Goal: Ask a question: Seek information or help from site administrators or community

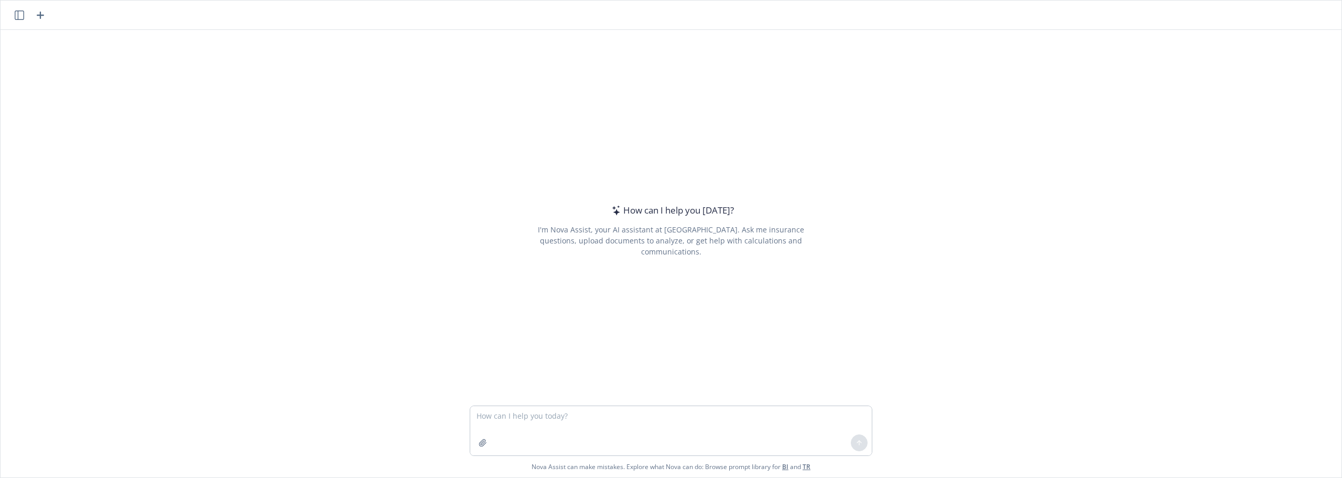
click at [551, 421] on textarea at bounding box center [671, 430] width 402 height 49
type textarea "What are ways we can get people to vote for a company benefit to pass"
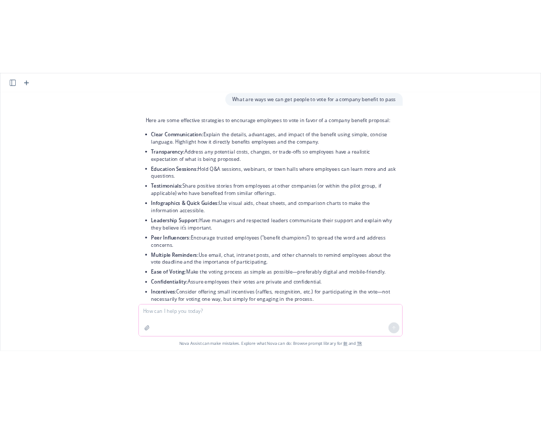
scroll to position [60, 0]
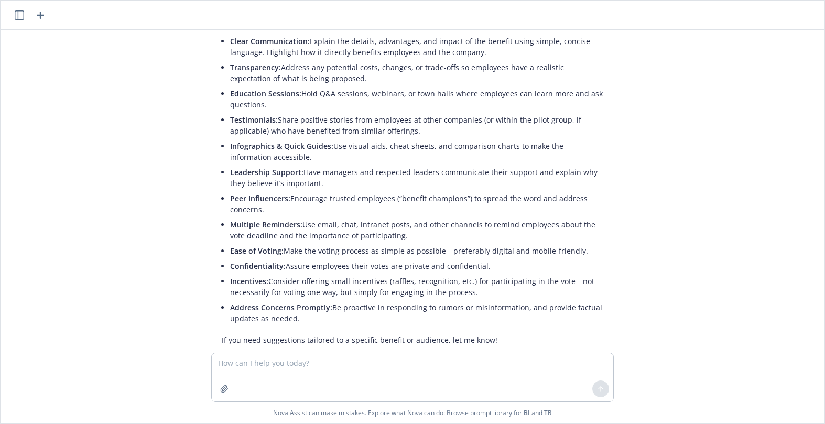
click at [193, 188] on div "What are ways we can get people to vote for a company benefit to pass Here are …" at bounding box center [413, 191] width 824 height 323
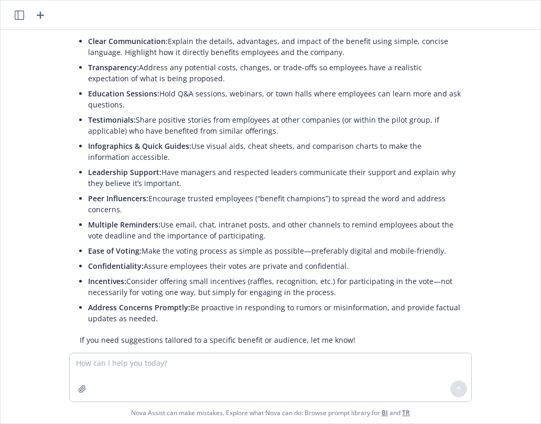
click at [280, 299] on li "Incentives: Consider offering small incentives (raffles, recognition, etc.) for…" at bounding box center [274, 287] width 373 height 26
drag, startPoint x: 173, startPoint y: 321, endPoint x: 82, endPoint y: 42, distance: 292.9
click at [88, 42] on ul "Clear Communication: Explain the details, advantages, and impact of the benefit…" at bounding box center [274, 180] width 373 height 293
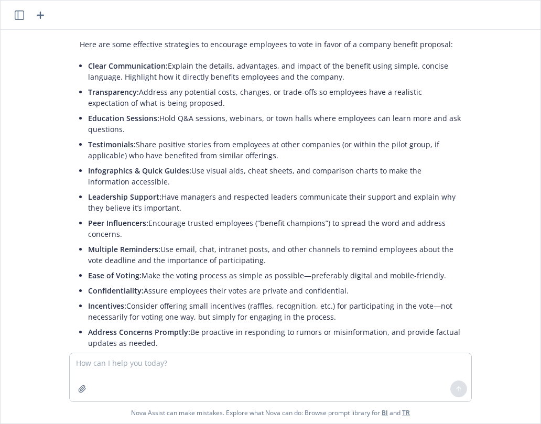
scroll to position [0, 0]
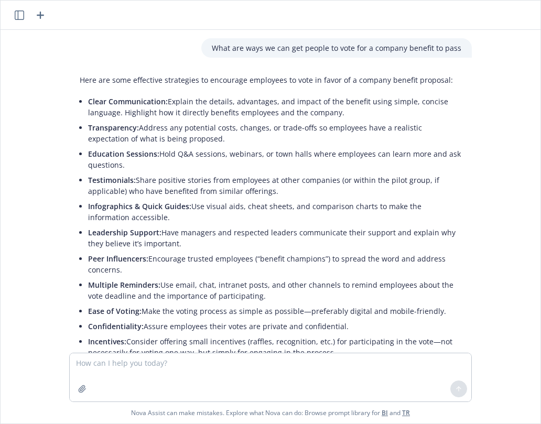
click at [118, 145] on li "Transparency: Address any potential costs, changes, or trade-offs so employees …" at bounding box center [274, 133] width 373 height 26
click at [125, 288] on span "Multiple Reminders:" at bounding box center [124, 285] width 72 height 10
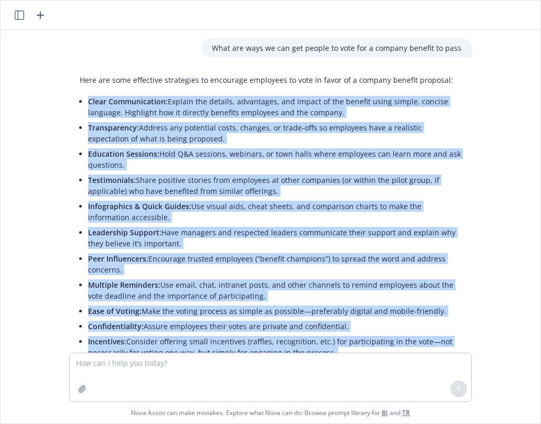
scroll to position [113, 0]
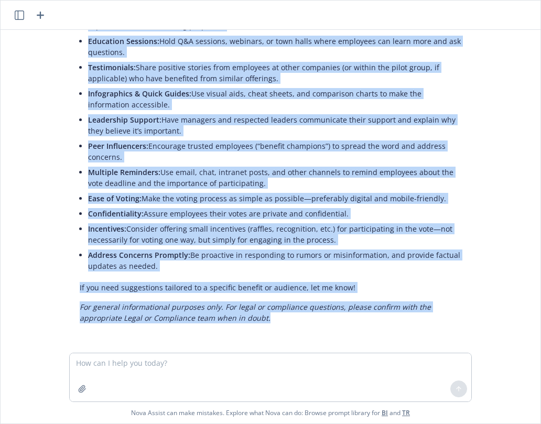
drag, startPoint x: 80, startPoint y: 96, endPoint x: 274, endPoint y: 268, distance: 258.9
click at [274, 268] on div "Here are some effective strategies to encourage employees to vote in favor of a…" at bounding box center [270, 143] width 403 height 370
copy ul "Lorem Ipsumdolorsit: Ametcon adi elitsed, doeiusmodt, inc utlabo et dol magnaal…"
